Goal: Task Accomplishment & Management: Manage account settings

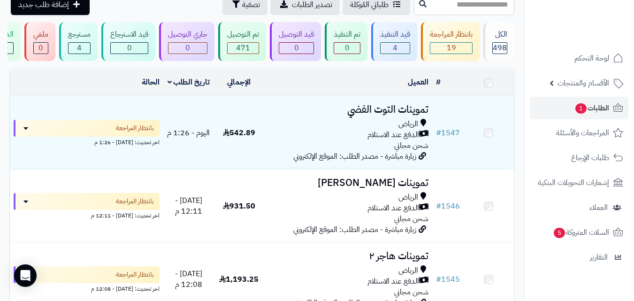
scroll to position [47, 0]
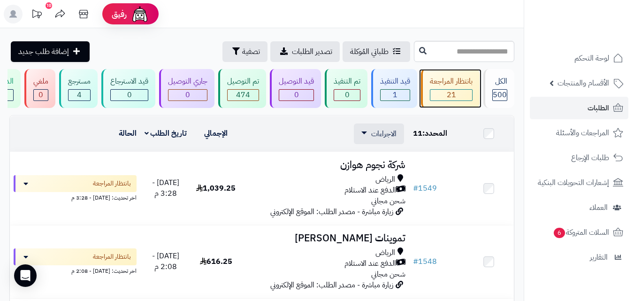
click at [451, 77] on div "بانتظار المراجعة" at bounding box center [451, 81] width 43 height 11
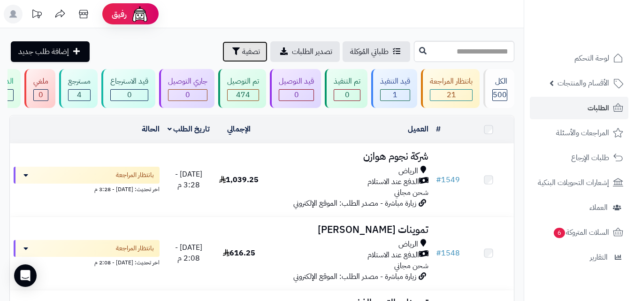
click at [222, 55] on button "تصفية" at bounding box center [244, 51] width 45 height 21
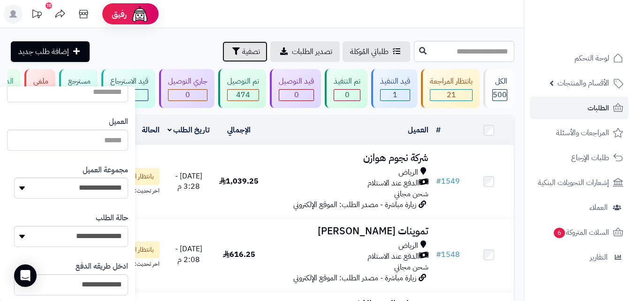
scroll to position [118, 0]
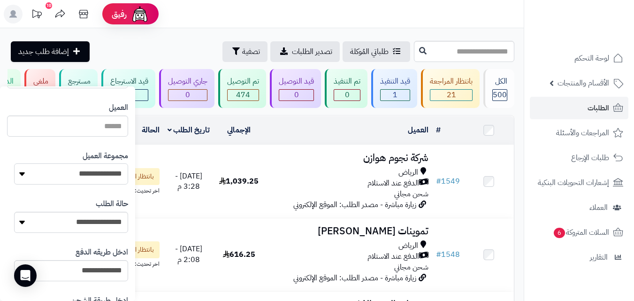
click at [58, 180] on select "**********" at bounding box center [71, 173] width 114 height 21
select select "*"
click at [14, 163] on select "**********" at bounding box center [71, 173] width 114 height 21
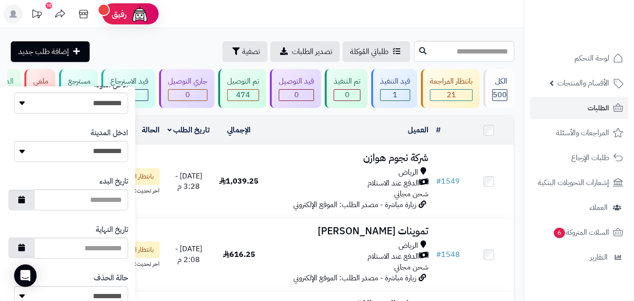
scroll to position [542, 0]
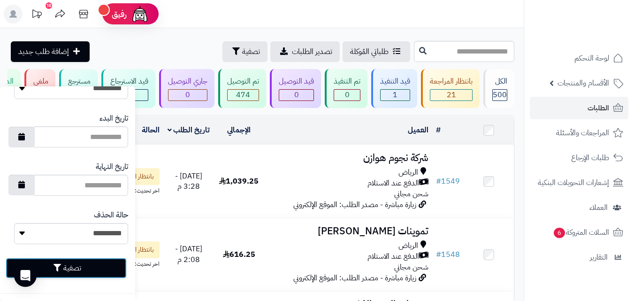
click at [112, 269] on button "تصفية" at bounding box center [66, 268] width 121 height 21
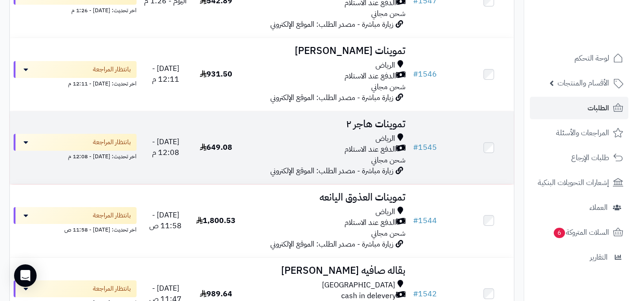
scroll to position [357, 0]
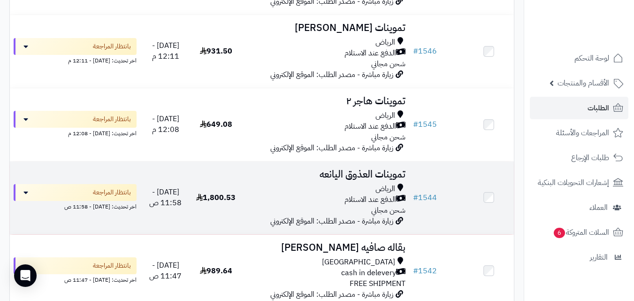
click at [486, 213] on td at bounding box center [489, 197] width 50 height 73
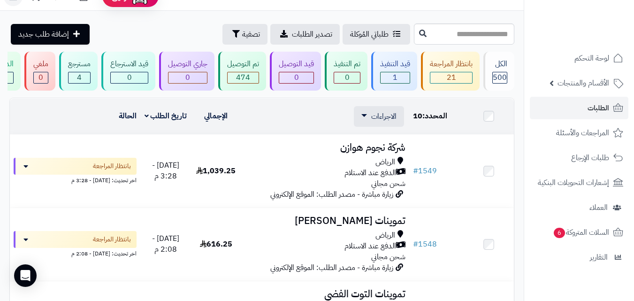
scroll to position [0, 0]
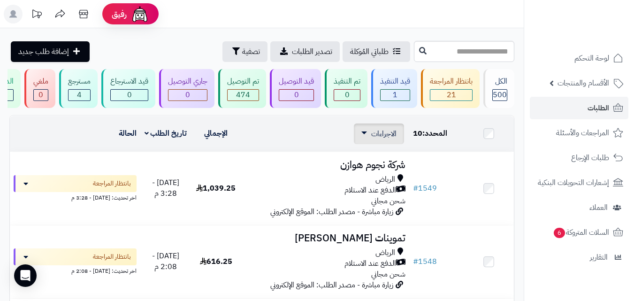
drag, startPoint x: 375, startPoint y: 141, endPoint x: 416, endPoint y: 167, distance: 48.2
click at [375, 139] on span "الاجراءات" at bounding box center [383, 133] width 25 height 11
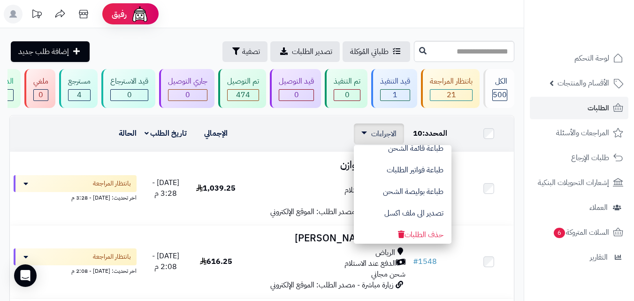
scroll to position [79, 0]
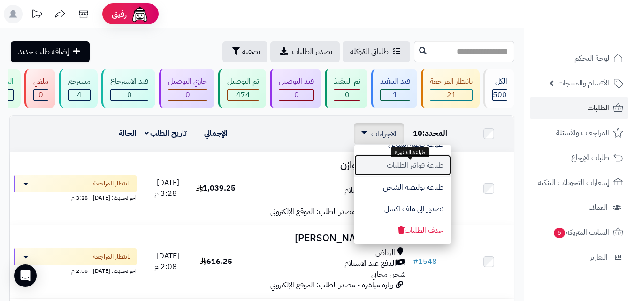
click at [417, 174] on button "طباعة فواتير الطلبات" at bounding box center [403, 165] width 98 height 22
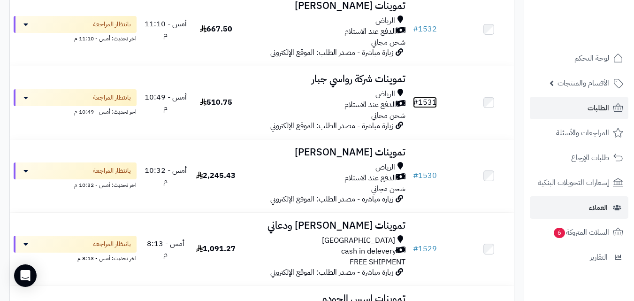
scroll to position [1040, 0]
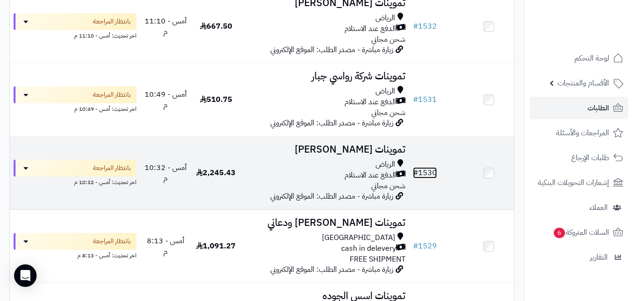
click at [419, 178] on link "# 1530" at bounding box center [425, 172] width 24 height 11
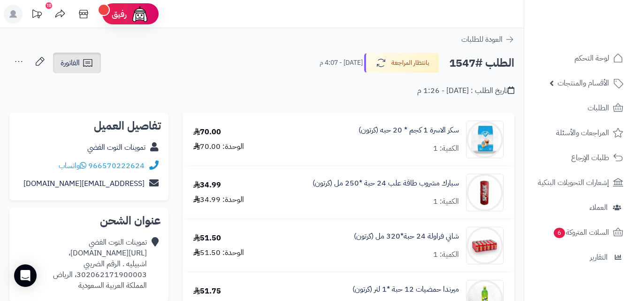
click at [71, 54] on link "الفاتورة" at bounding box center [77, 63] width 48 height 21
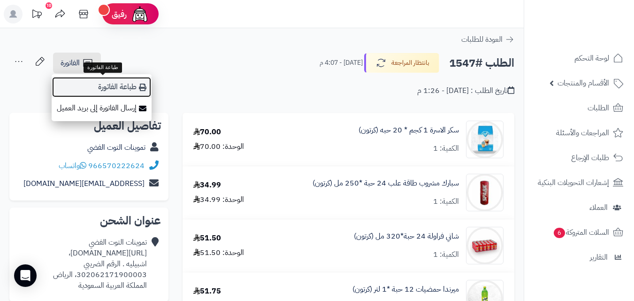
click at [116, 92] on link "طباعة الفاتورة" at bounding box center [102, 86] width 100 height 21
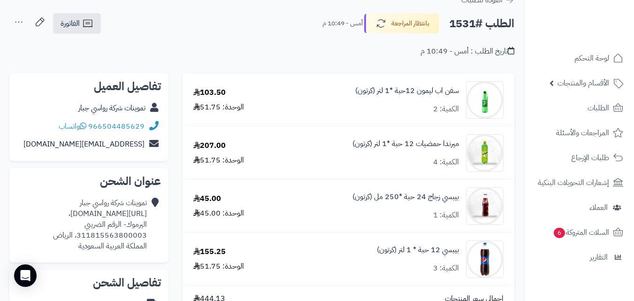
scroll to position [22, 0]
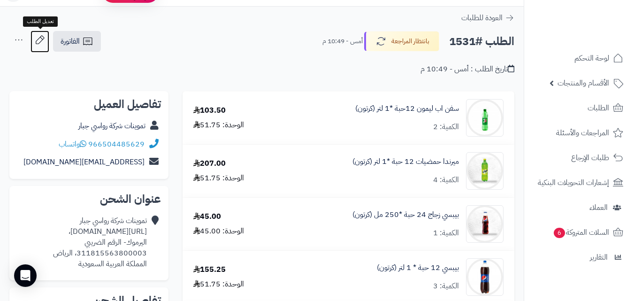
click at [35, 38] on icon at bounding box center [40, 40] width 19 height 19
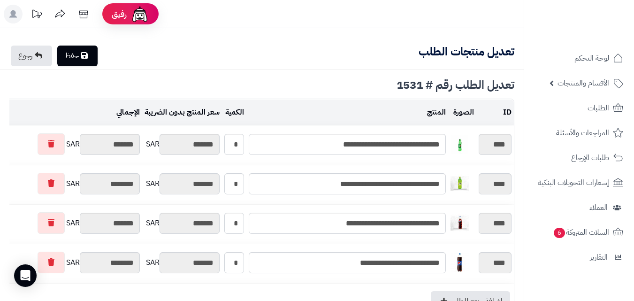
scroll to position [145, 0]
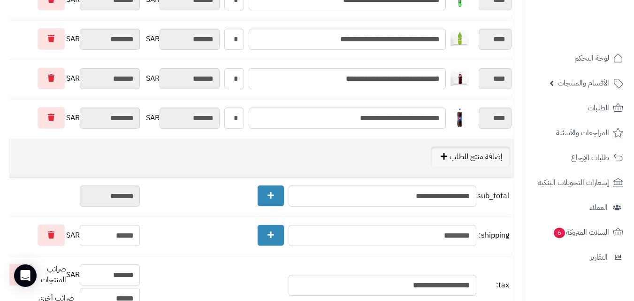
click at [463, 146] on link "إضافة منتج للطلب" at bounding box center [470, 156] width 79 height 21
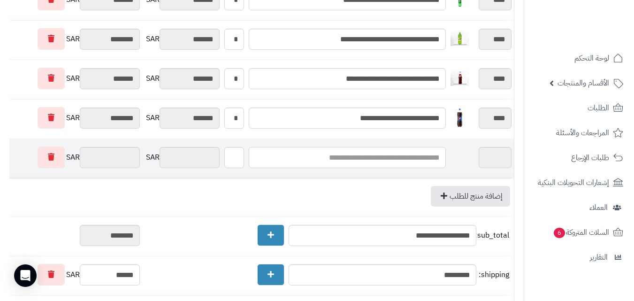
click at [399, 161] on input "text" at bounding box center [347, 157] width 197 height 21
type input "*"
type input "******"
type input "*"
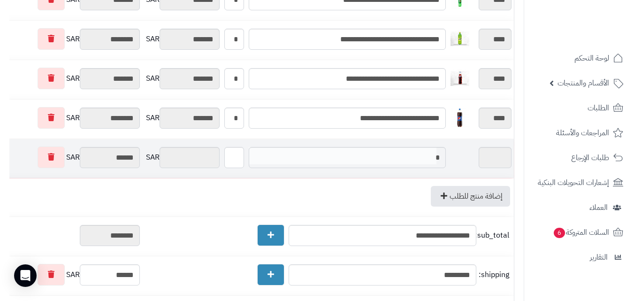
type input "*"
type input "**"
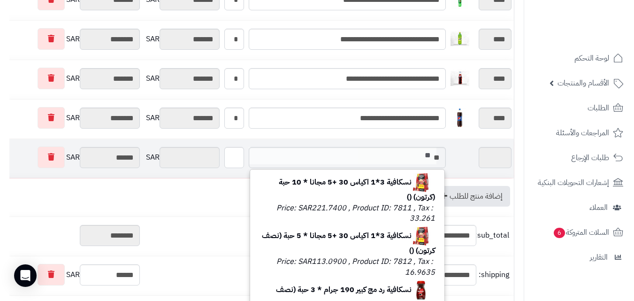
type input "***"
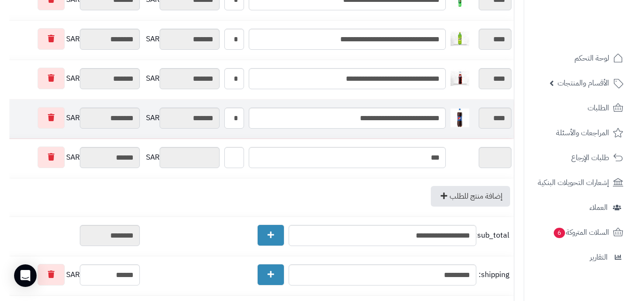
type input "***"
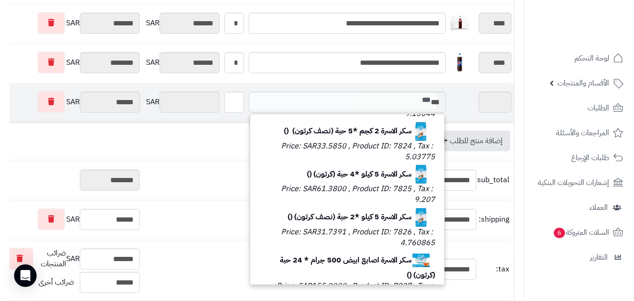
scroll to position [144, 0]
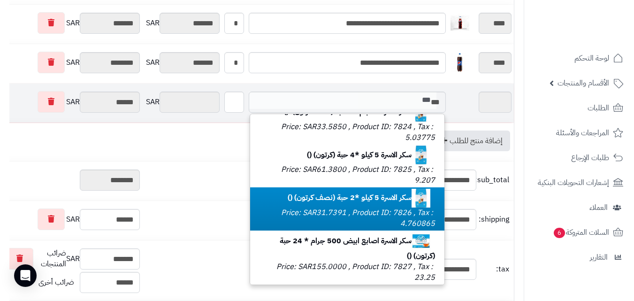
type input "***"
click at [360, 211] on small "Price: SAR31.7391 , Product ID: 7826 , Tax : 4.760865" at bounding box center [358, 218] width 154 height 22
type input "********"
type input "*******"
type input "********"
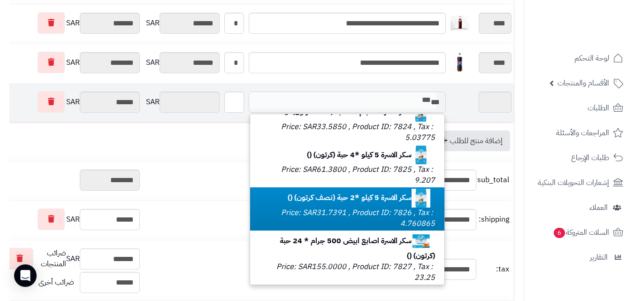
type input "****"
type input "*"
type input "*******"
type input "**********"
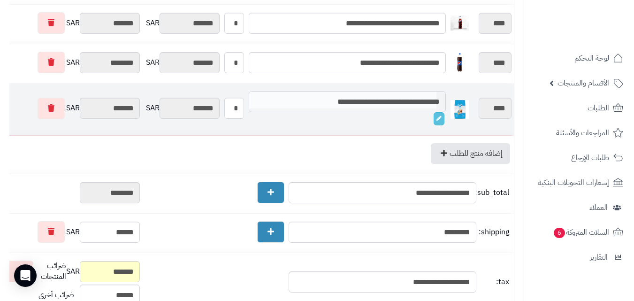
scroll to position [0, 0]
click at [0, 96] on div "ID Description and Code From Name and E-mail To Name and E-mail Theme Message A…" at bounding box center [262, 182] width 524 height 611
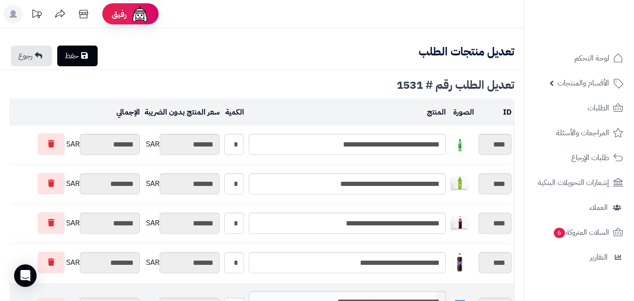
click at [98, 53] on link "حفظ" at bounding box center [77, 56] width 40 height 21
type input "**********"
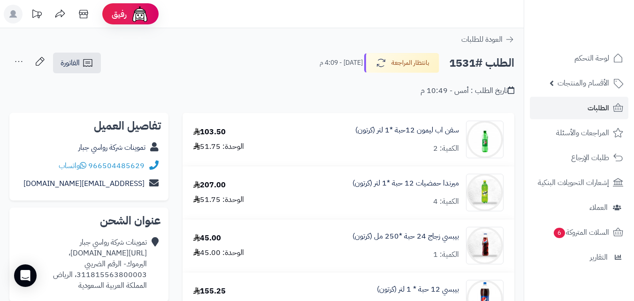
scroll to position [22, 0]
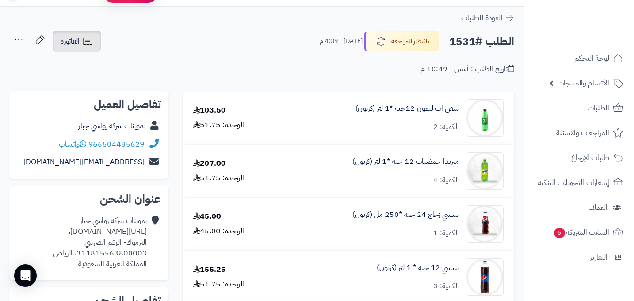
click at [80, 39] on link "الفاتورة" at bounding box center [77, 41] width 48 height 21
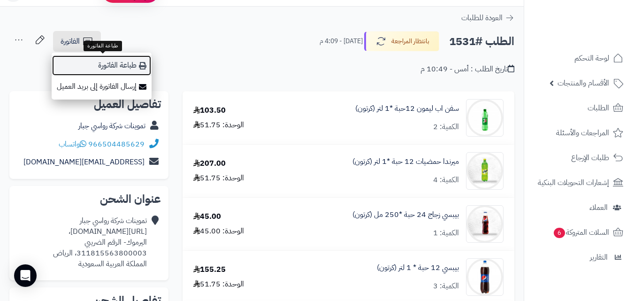
click at [96, 60] on link "طباعة الفاتورة" at bounding box center [102, 65] width 100 height 21
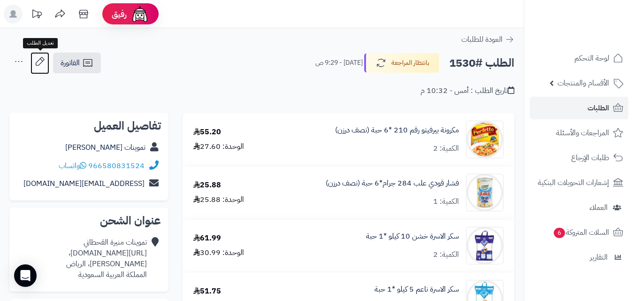
drag, startPoint x: 39, startPoint y: 58, endPoint x: 48, endPoint y: 65, distance: 11.3
click at [39, 58] on icon at bounding box center [40, 61] width 19 height 19
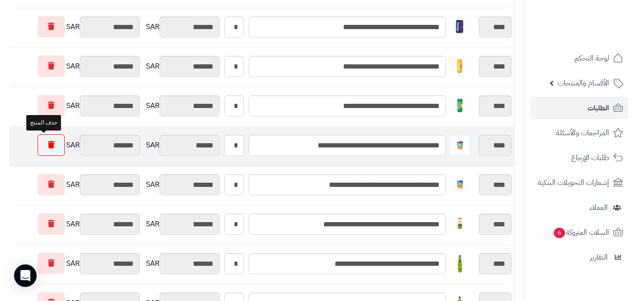
click at [53, 144] on link at bounding box center [51, 145] width 27 height 22
type input "*********"
type input "********"
type input "*********"
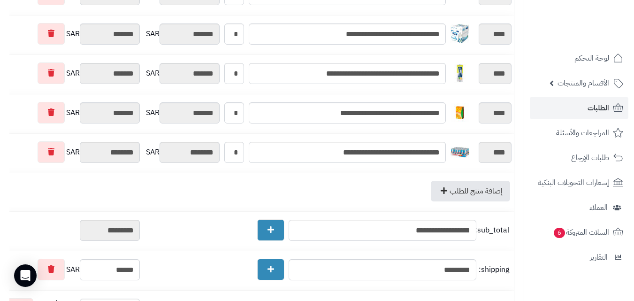
scroll to position [1015, 0]
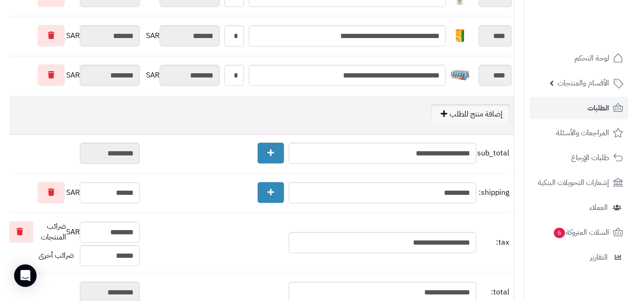
click at [451, 119] on link "إضافة منتج للطلب" at bounding box center [470, 114] width 79 height 21
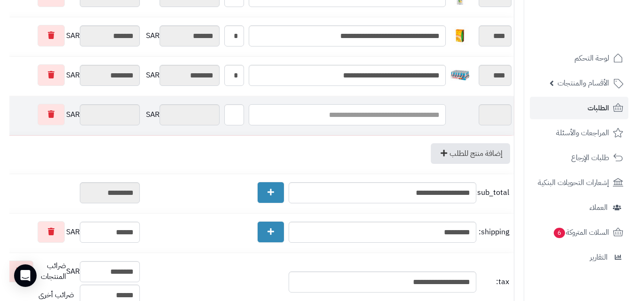
click at [397, 117] on input "text" at bounding box center [347, 114] width 197 height 21
type input "*"
type input "******"
type input "*"
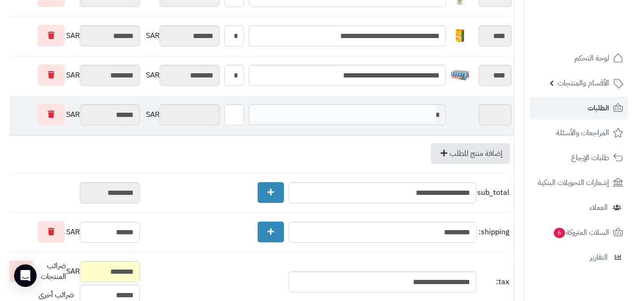
type input "*"
type input "***"
type input "*****"
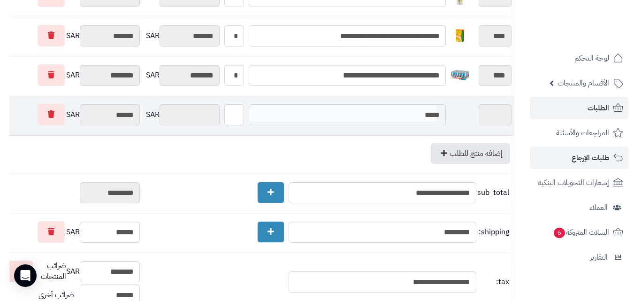
type input "*****"
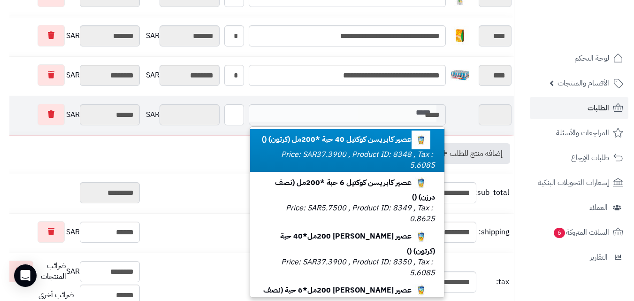
type input "*****"
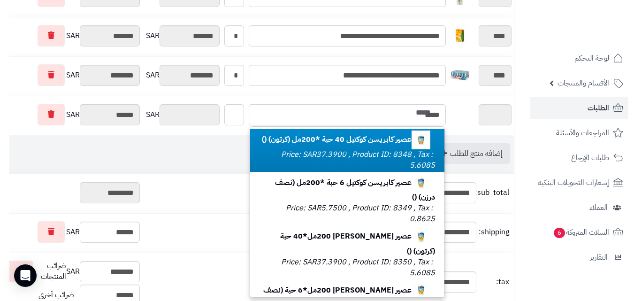
click at [379, 149] on p "عصير كابريسن كوكتيل 40 حبة *200مل (كرتون) () Price: SAR37.3900 , Product ID: 83…" at bounding box center [348, 150] width 176 height 40
type input "*********"
type input "********"
type input "*********"
type input "****"
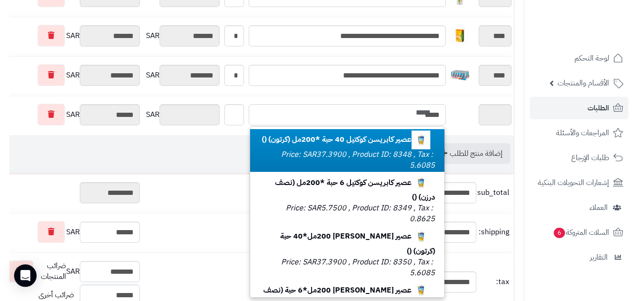
type input "*"
type input "*******"
type input "**********"
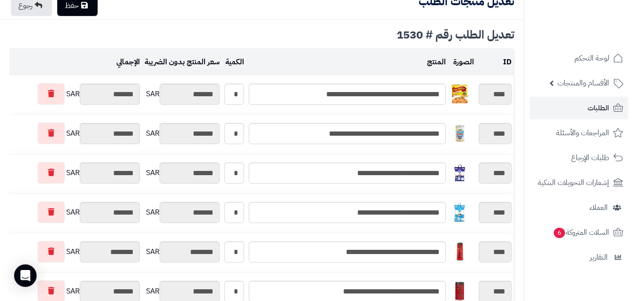
scroll to position [0, 0]
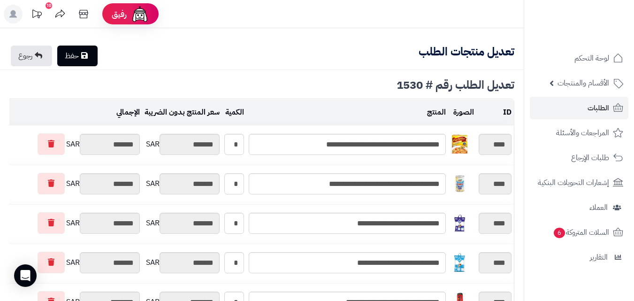
click at [87, 57] on icon at bounding box center [84, 56] width 7 height 8
type input "**********"
click at [69, 53] on link "حفظ" at bounding box center [77, 56] width 40 height 21
type input "**********"
click at [32, 53] on link "رجوع" at bounding box center [31, 56] width 41 height 21
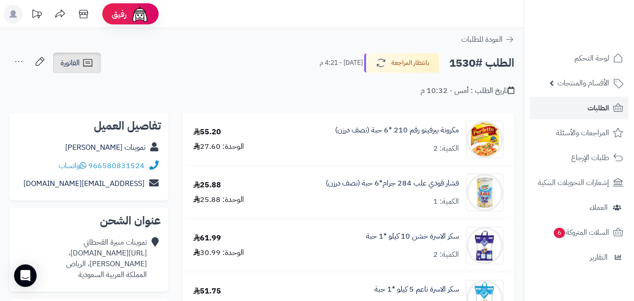
click at [68, 61] on span "الفاتورة" at bounding box center [70, 62] width 19 height 11
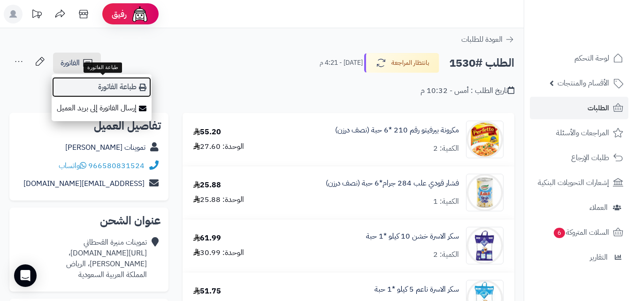
click at [144, 87] on icon at bounding box center [143, 88] width 8 height 8
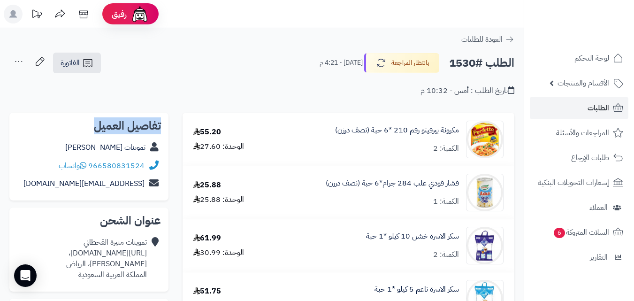
copy h2 "تفاصيل العميل"
drag, startPoint x: 144, startPoint y: 125, endPoint x: 70, endPoint y: 122, distance: 73.8
click at [70, 122] on div "تفاصيل العميل تموينات منيرة القحطاني 966580831524 واتساب moneeraa@mn.com" at bounding box center [88, 157] width 159 height 88
click at [603, 107] on span "الطلبات 1" at bounding box center [591, 107] width 35 height 13
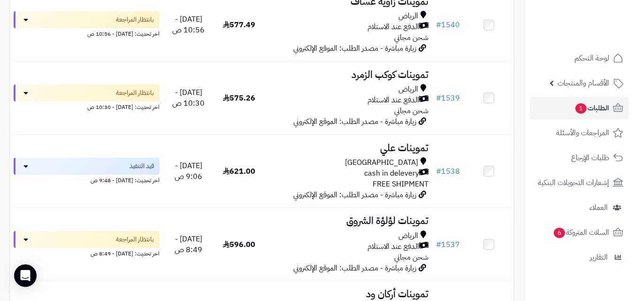
scroll to position [914, 0]
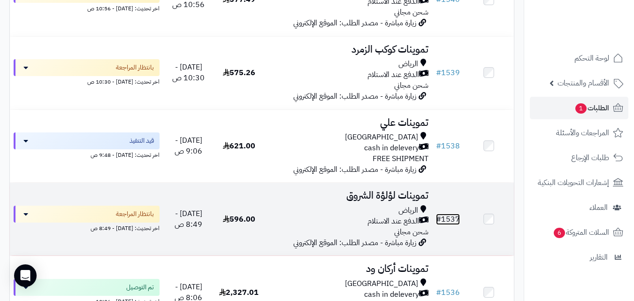
click at [455, 222] on link "# 1537" at bounding box center [448, 219] width 24 height 11
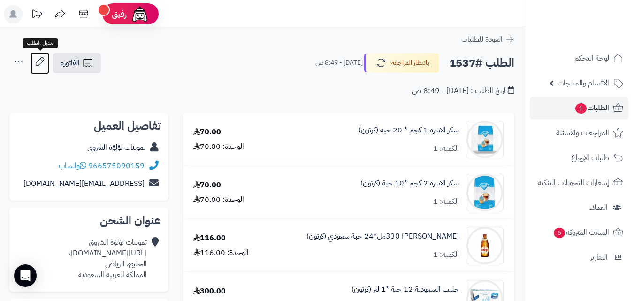
click at [38, 61] on icon at bounding box center [40, 61] width 19 height 19
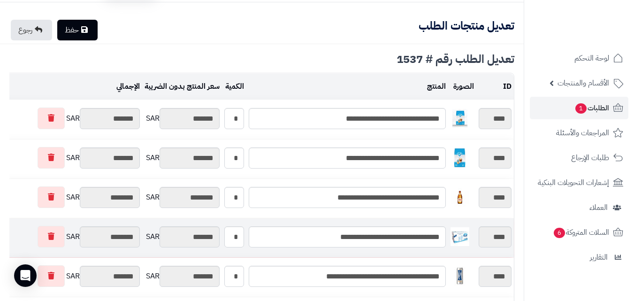
scroll to position [94, 0]
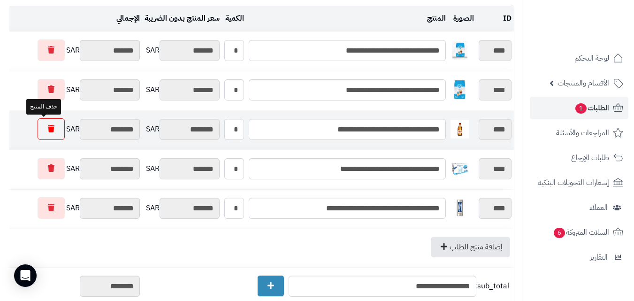
click at [48, 130] on icon at bounding box center [51, 129] width 7 height 8
type input "********"
type input "*******"
type input "********"
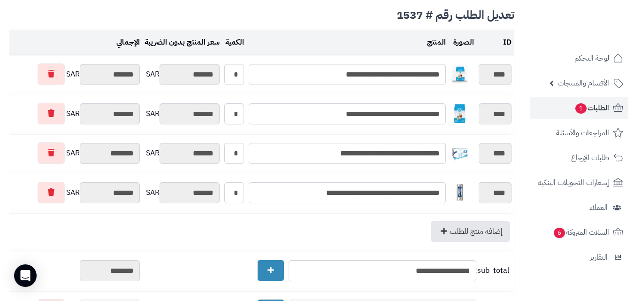
scroll to position [0, 0]
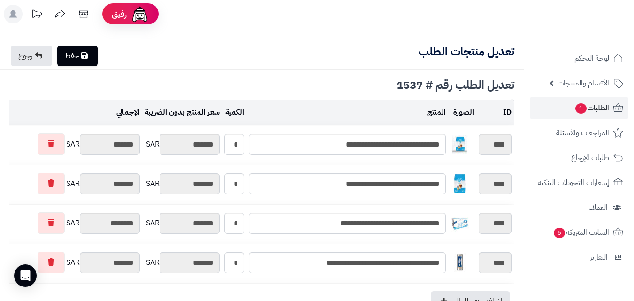
click at [81, 49] on link "حفظ" at bounding box center [77, 56] width 40 height 21
type input "**********"
click at [31, 52] on link "رجوع" at bounding box center [31, 56] width 41 height 21
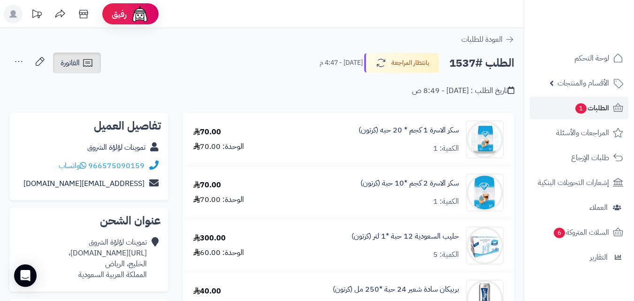
click at [73, 57] on span "الفاتورة" at bounding box center [70, 62] width 19 height 11
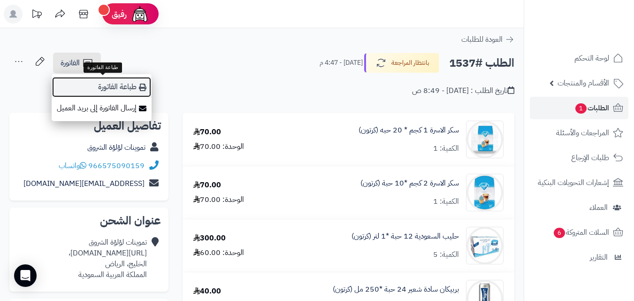
click at [121, 84] on link "طباعة الفاتورة" at bounding box center [102, 86] width 100 height 21
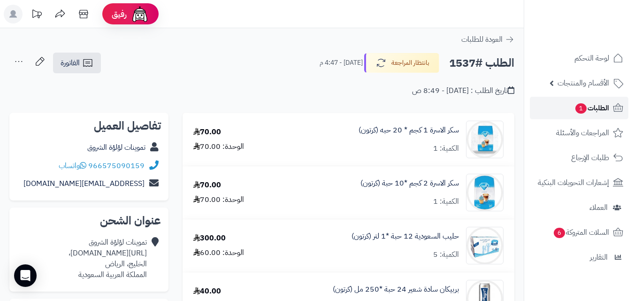
click at [599, 112] on span "الطلبات 1" at bounding box center [591, 107] width 35 height 13
click at [578, 111] on span "1" at bounding box center [580, 108] width 11 height 10
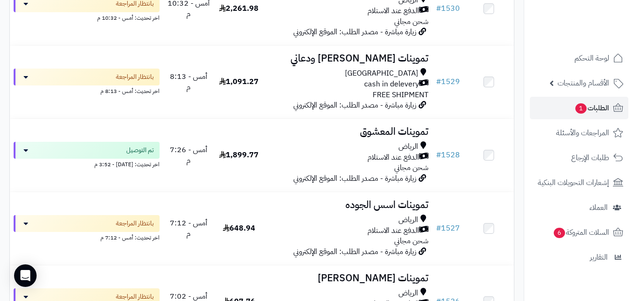
scroll to position [1586, 0]
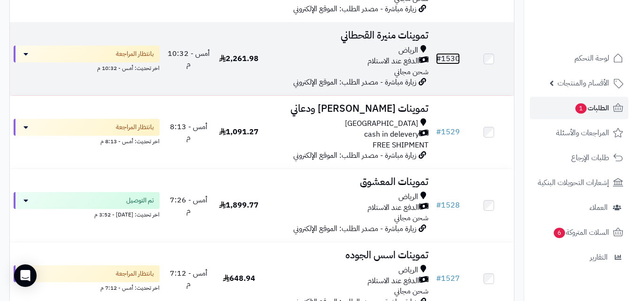
click at [448, 64] on link "# 1530" at bounding box center [448, 58] width 24 height 11
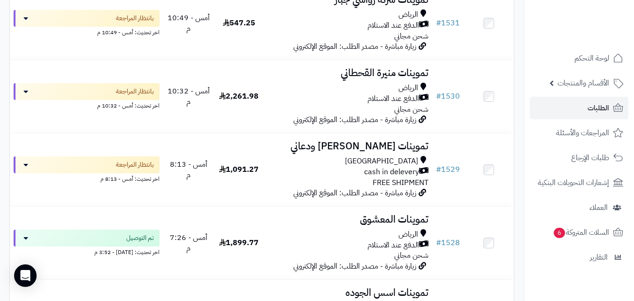
scroll to position [1536, 0]
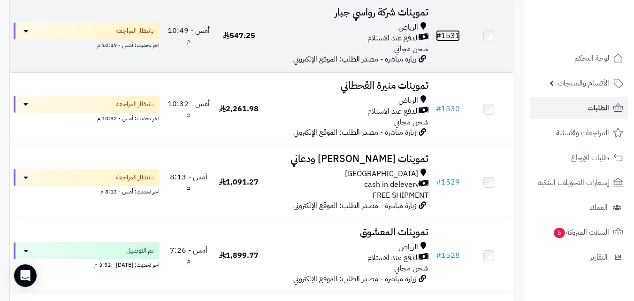
click at [448, 40] on link "# 1531" at bounding box center [448, 35] width 24 height 11
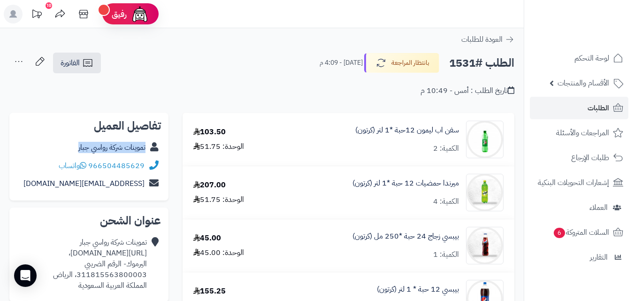
copy div "تموينات شركة رواسي جبار"
drag, startPoint x: 147, startPoint y: 147, endPoint x: 73, endPoint y: 152, distance: 74.3
click at [73, 152] on div "تموينات شركة رواسي جبار" at bounding box center [89, 147] width 144 height 18
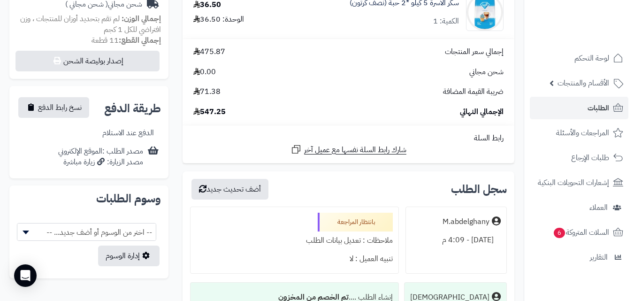
scroll to position [303, 0]
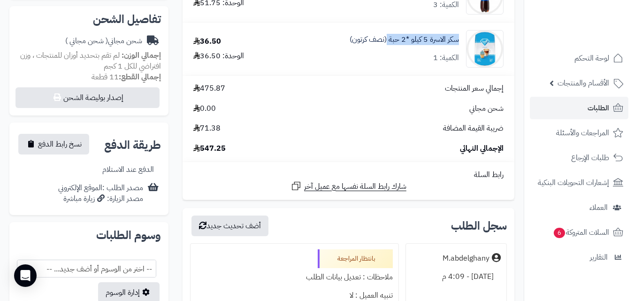
copy link "سكر الاسرة 5 كيلو *2 حبة"
drag, startPoint x: 460, startPoint y: 37, endPoint x: 388, endPoint y: 51, distance: 73.6
click at [388, 51] on div "سكر الاسرة 5 كيلو *2 حبة (نصف كرتون) الكمية: 1" at bounding box center [397, 49] width 228 height 38
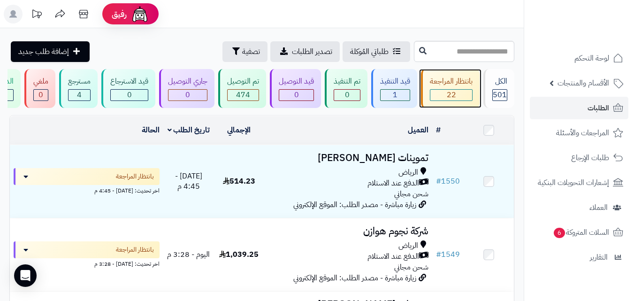
click at [440, 80] on div "بانتظار المراجعة" at bounding box center [451, 81] width 43 height 11
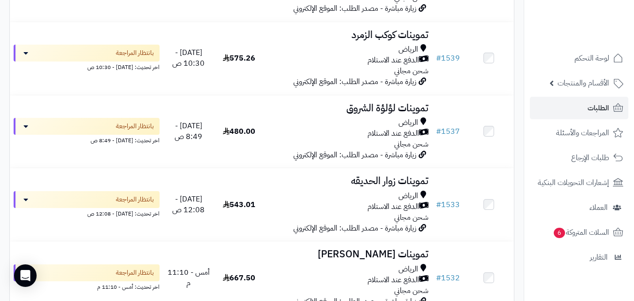
scroll to position [1553, 0]
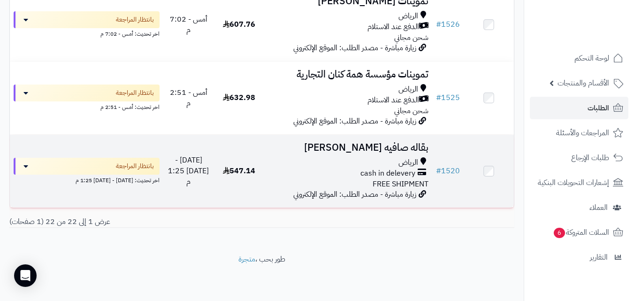
click at [231, 174] on span "547.14" at bounding box center [239, 170] width 32 height 11
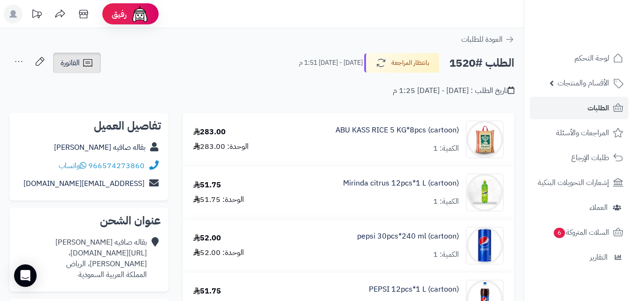
click at [81, 68] on link "الفاتورة" at bounding box center [77, 63] width 48 height 21
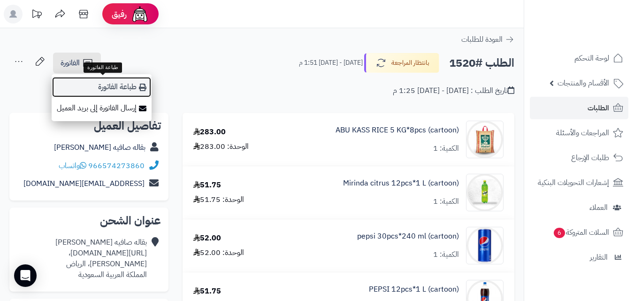
click at [99, 82] on link "طباعة الفاتورة" at bounding box center [102, 86] width 100 height 21
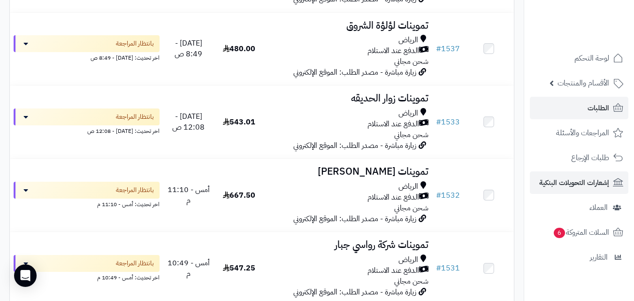
scroll to position [1008, 0]
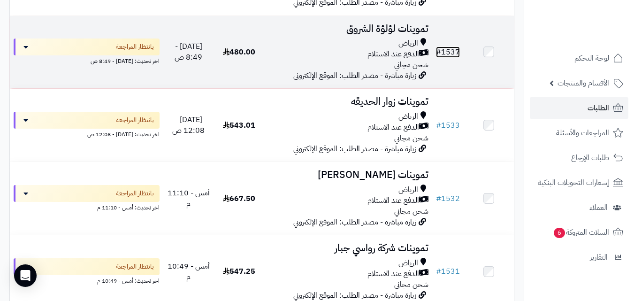
click at [448, 55] on link "# 1537" at bounding box center [448, 51] width 24 height 11
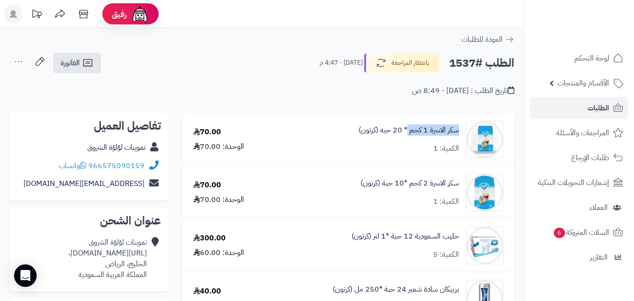
copy link "سكر الاسرة 1 كجم"
drag, startPoint x: 460, startPoint y: 130, endPoint x: 408, endPoint y: 139, distance: 53.4
click at [408, 139] on div "سكر الاسرة 1 كجم * 20 حبه (كرتون) الكمية: 1" at bounding box center [394, 140] width 234 height 38
click at [134, 145] on link "تموينات لؤلؤة الشروق" at bounding box center [116, 147] width 58 height 11
copy div "تموينات لؤلؤة الشروق"
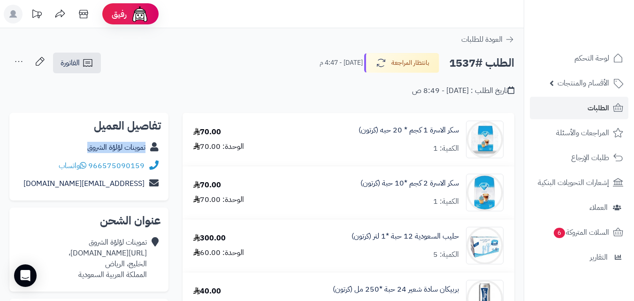
drag, startPoint x: 84, startPoint y: 147, endPoint x: 148, endPoint y: 151, distance: 64.4
click at [148, 151] on div "تموينات لؤلؤة الشروق" at bounding box center [89, 147] width 144 height 18
copy link "سكر الاسرة 1 كجم"
drag, startPoint x: 459, startPoint y: 129, endPoint x: 409, endPoint y: 137, distance: 51.2
click at [409, 137] on div "سكر الاسرة 1 كجم * 20 حبه (كرتون) الكمية: 1" at bounding box center [394, 140] width 234 height 38
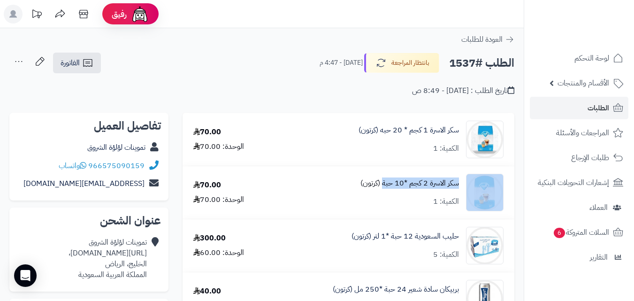
copy div "سكر الاسرة 2 كجم *10 حبة"
drag, startPoint x: 463, startPoint y: 183, endPoint x: 384, endPoint y: 187, distance: 79.0
click at [384, 187] on div "سكر الاسرة 2 كجم *10 حبة (كرتون) الكمية: 1" at bounding box center [394, 193] width 234 height 38
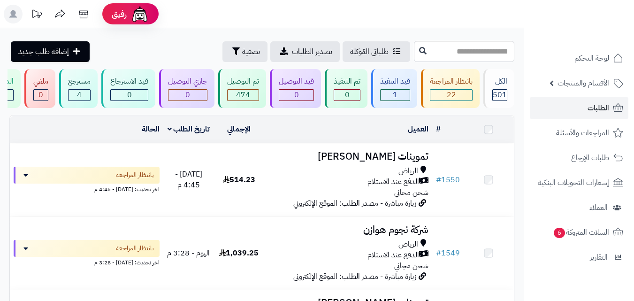
scroll to position [1008, 0]
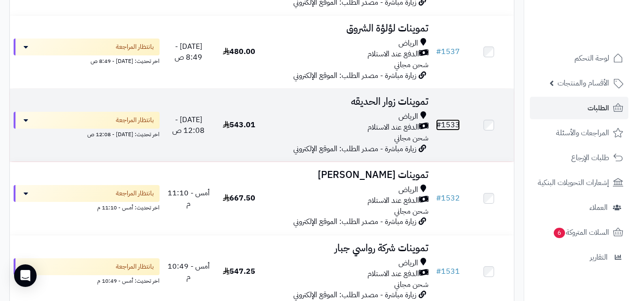
click at [455, 130] on link "# 1533" at bounding box center [448, 124] width 24 height 11
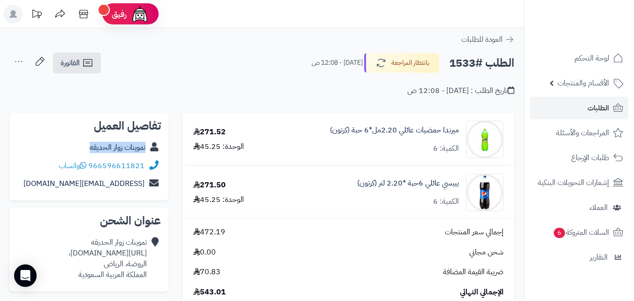
copy link "تموينات زوار الحديقه"
drag, startPoint x: 81, startPoint y: 147, endPoint x: 153, endPoint y: 150, distance: 71.4
click at [148, 152] on div "تموينات زوار الحديقه" at bounding box center [89, 147] width 144 height 18
copy div "تموينات زوار الحديقه"
click at [599, 109] on span "الطلبات" at bounding box center [599, 107] width 22 height 13
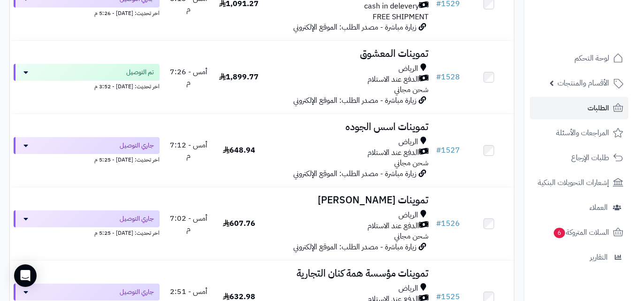
scroll to position [1840, 0]
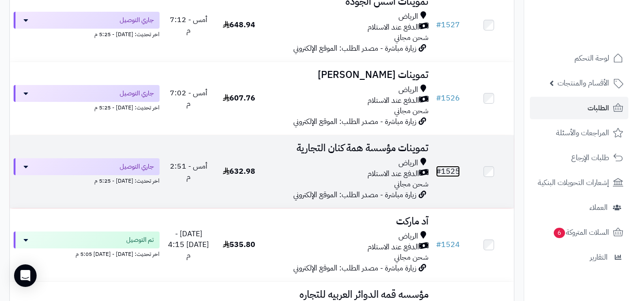
click at [451, 173] on link "# 1525" at bounding box center [448, 171] width 24 height 11
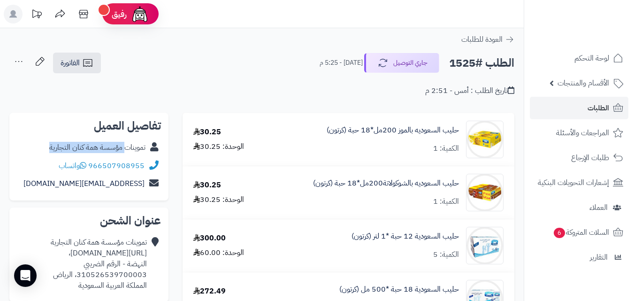
copy link "مؤسسة همة كنان التجارية"
drag, startPoint x: 45, startPoint y: 146, endPoint x: 124, endPoint y: 151, distance: 79.4
click at [124, 151] on div "تموينات مؤسسة همة كنان التجارية" at bounding box center [89, 147] width 144 height 18
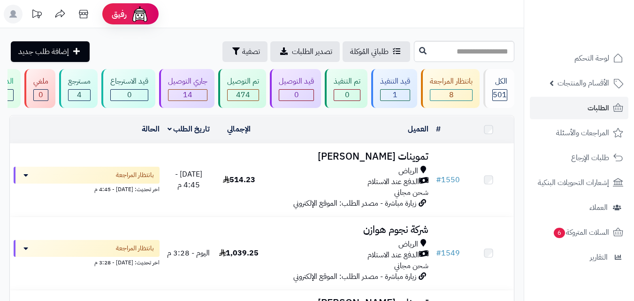
scroll to position [1840, 0]
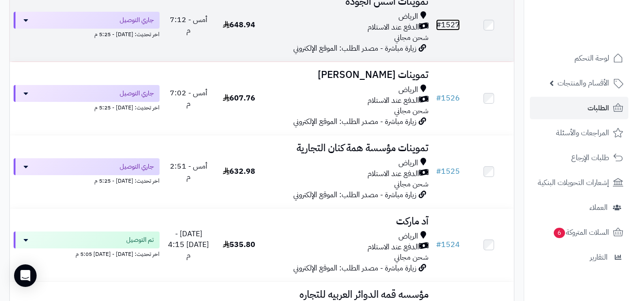
click at [451, 30] on link "# 1527" at bounding box center [448, 24] width 24 height 11
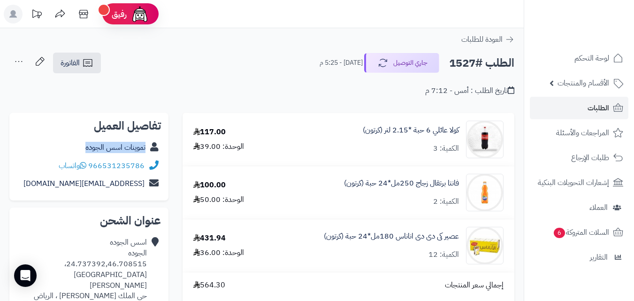
copy div "تموينات اسس الجوده"
drag, startPoint x: 81, startPoint y: 148, endPoint x: 150, endPoint y: 152, distance: 69.6
click at [150, 152] on div "تموينات اسس الجوده" at bounding box center [89, 147] width 144 height 18
click at [61, 141] on div "تموينات اسس الجوده" at bounding box center [89, 147] width 144 height 18
click at [138, 140] on div "تموينات اسس الجوده" at bounding box center [89, 147] width 144 height 18
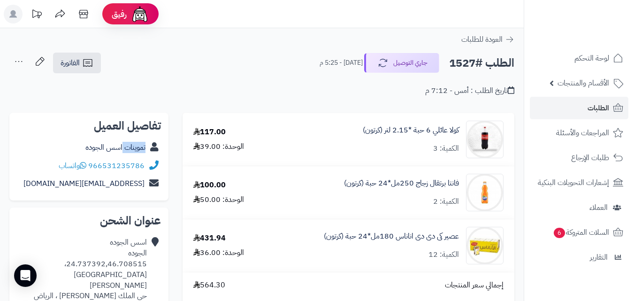
click at [138, 140] on div "تموينات اسس الجوده" at bounding box center [89, 147] width 144 height 18
click at [87, 145] on link "تموينات اسس الجوده" at bounding box center [115, 147] width 60 height 11
copy link "اسس الجوده"
drag, startPoint x: 83, startPoint y: 145, endPoint x: 123, endPoint y: 147, distance: 40.0
click at [123, 147] on div "تموينات اسس الجوده" at bounding box center [89, 147] width 144 height 18
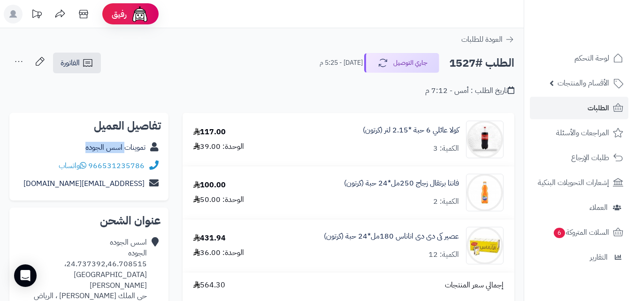
copy link "اسس الجوده"
click at [84, 144] on div "تموينات اسس الجوده" at bounding box center [89, 147] width 144 height 18
copy link "تموينات اسس الجوده"
drag, startPoint x: 146, startPoint y: 146, endPoint x: 73, endPoint y: 151, distance: 73.8
click at [73, 151] on div "تموينات اسس الجوده" at bounding box center [89, 147] width 144 height 18
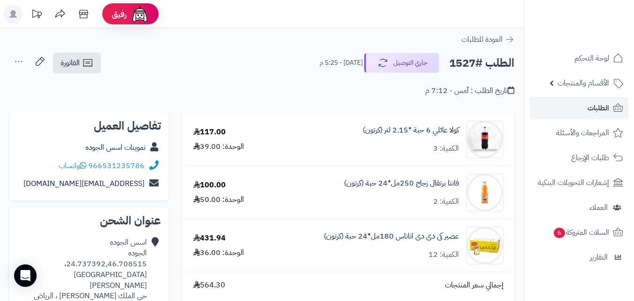
drag, startPoint x: 8, startPoint y: 0, endPoint x: 195, endPoint y: 83, distance: 204.8
click at [195, 84] on div "تاريخ الطلب : أمس - 7:12 م" at bounding box center [261, 85] width 505 height 22
click at [587, 109] on link "الطلبات" at bounding box center [579, 108] width 99 height 23
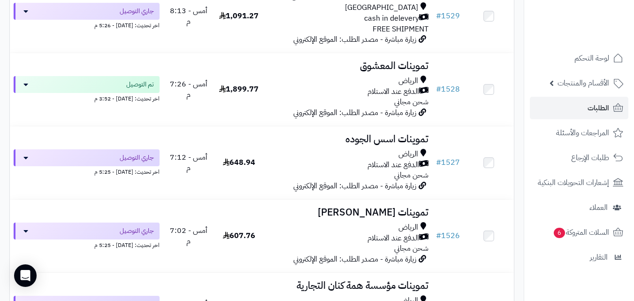
scroll to position [1727, 0]
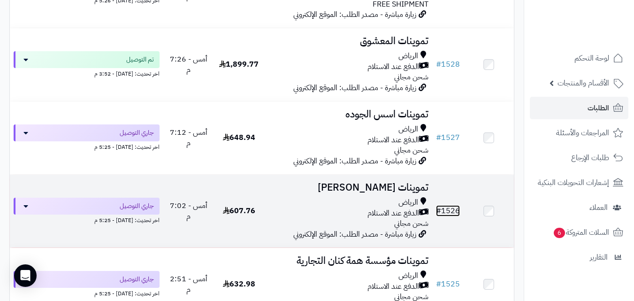
click at [447, 216] on link "# 1526" at bounding box center [448, 210] width 24 height 11
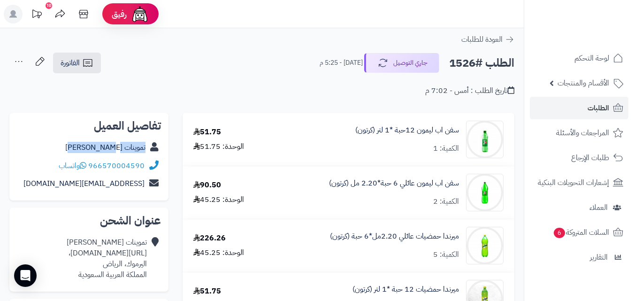
drag, startPoint x: 147, startPoint y: 147, endPoint x: 86, endPoint y: 144, distance: 61.6
click at [86, 144] on div "تموينات [PERSON_NAME]" at bounding box center [89, 147] width 144 height 18
copy div "تموينات [PERSON_NAME]"
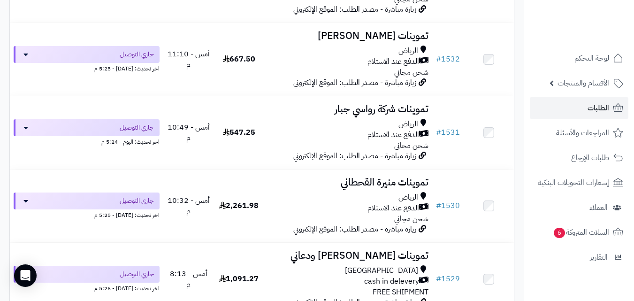
scroll to position [1389, 0]
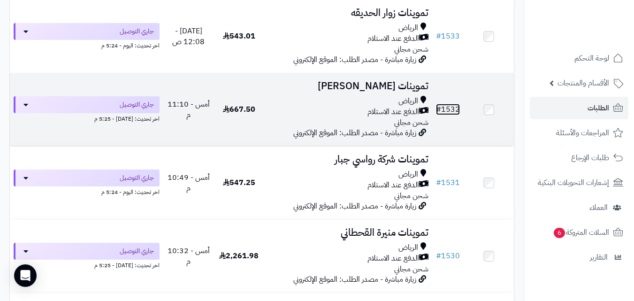
click at [451, 115] on link "# 1532" at bounding box center [448, 109] width 24 height 11
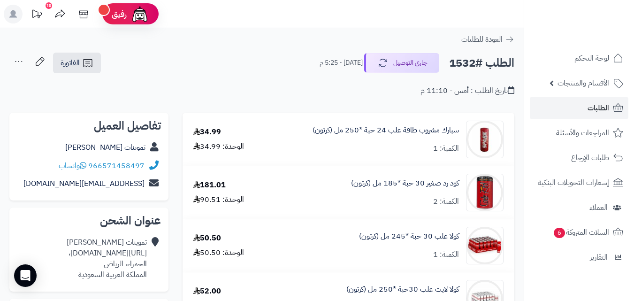
copy div "تموينات [PERSON_NAME]"
drag, startPoint x: 67, startPoint y: 147, endPoint x: 160, endPoint y: 153, distance: 93.1
click at [160, 153] on div "تموينات [PERSON_NAME]" at bounding box center [89, 147] width 144 height 18
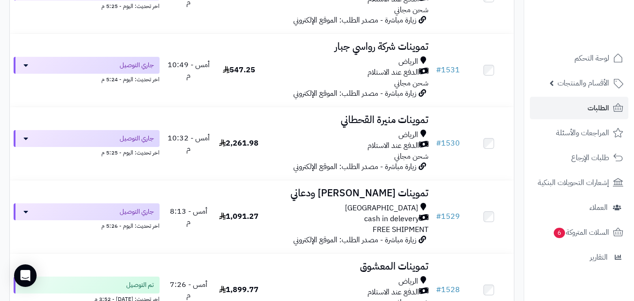
scroll to position [1589, 0]
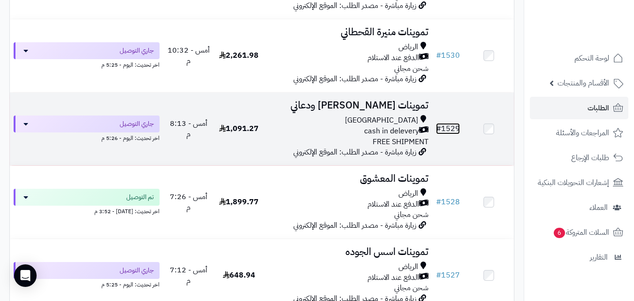
click at [453, 134] on link "# 1529" at bounding box center [448, 128] width 24 height 11
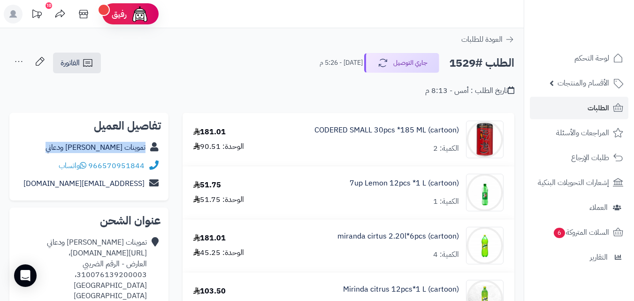
copy div "تموينات [PERSON_NAME] ودعاني"
drag, startPoint x: 55, startPoint y: 147, endPoint x: 148, endPoint y: 71, distance: 119.4
click at [147, 153] on div "تموينات [PERSON_NAME] ودعاني" at bounding box center [89, 147] width 144 height 18
